Goal: Navigation & Orientation: Find specific page/section

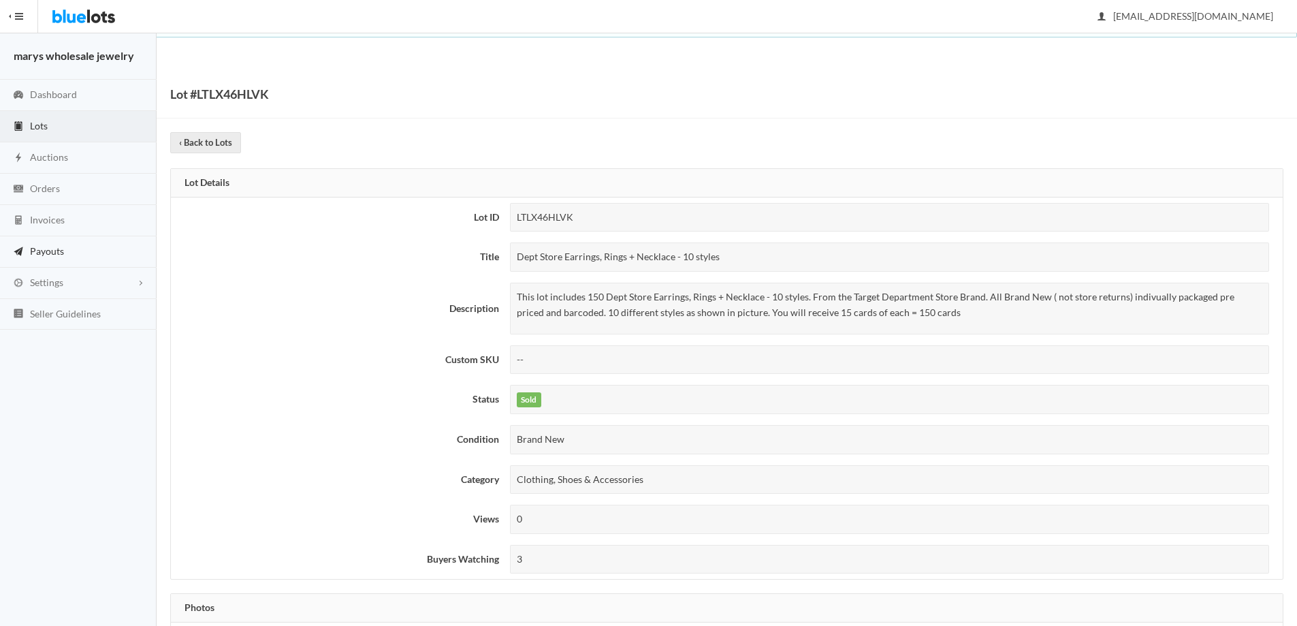
click at [48, 248] on span "Payouts" at bounding box center [47, 251] width 34 height 12
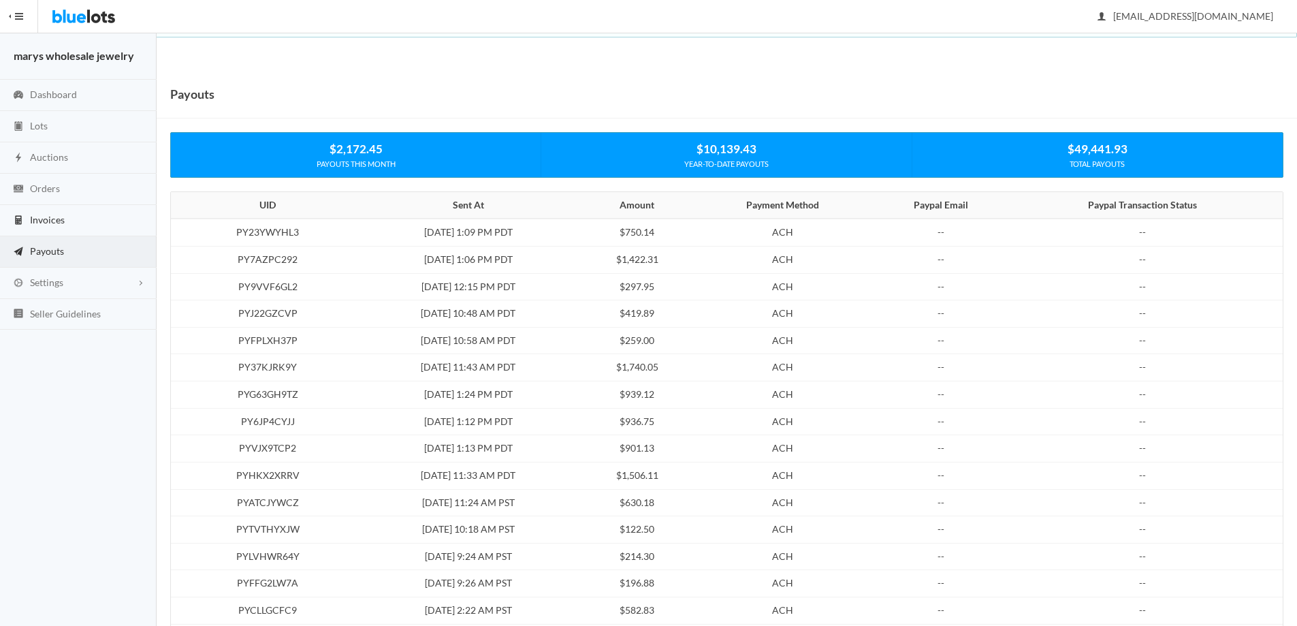
click at [42, 215] on span "Invoices" at bounding box center [47, 220] width 35 height 12
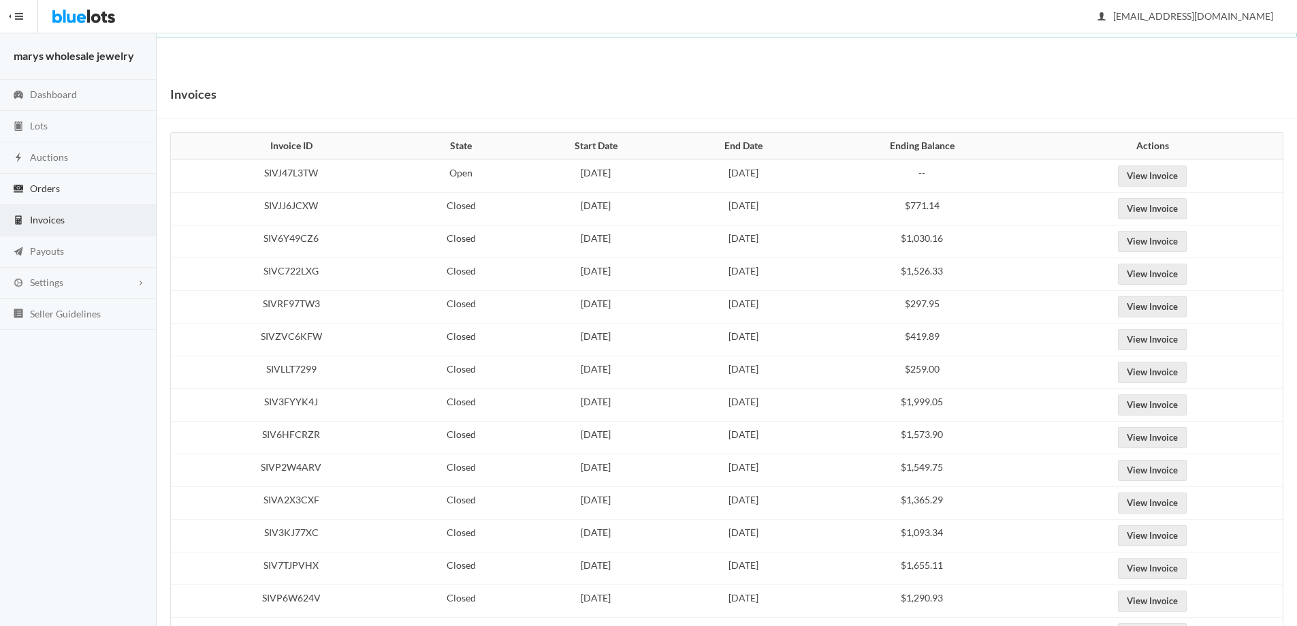
click at [50, 189] on span "Orders" at bounding box center [45, 188] width 30 height 12
